Goal: Task Accomplishment & Management: Use online tool/utility

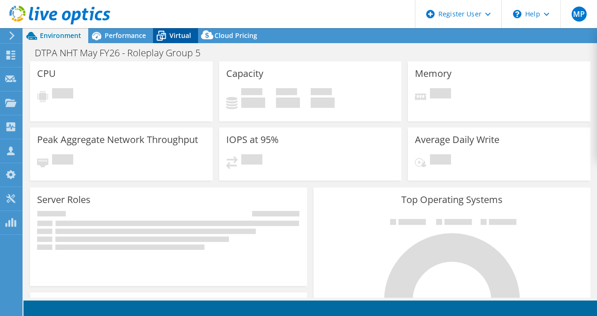
select select "EULondon"
select select "EUR"
